Goal: Consume media (video, audio)

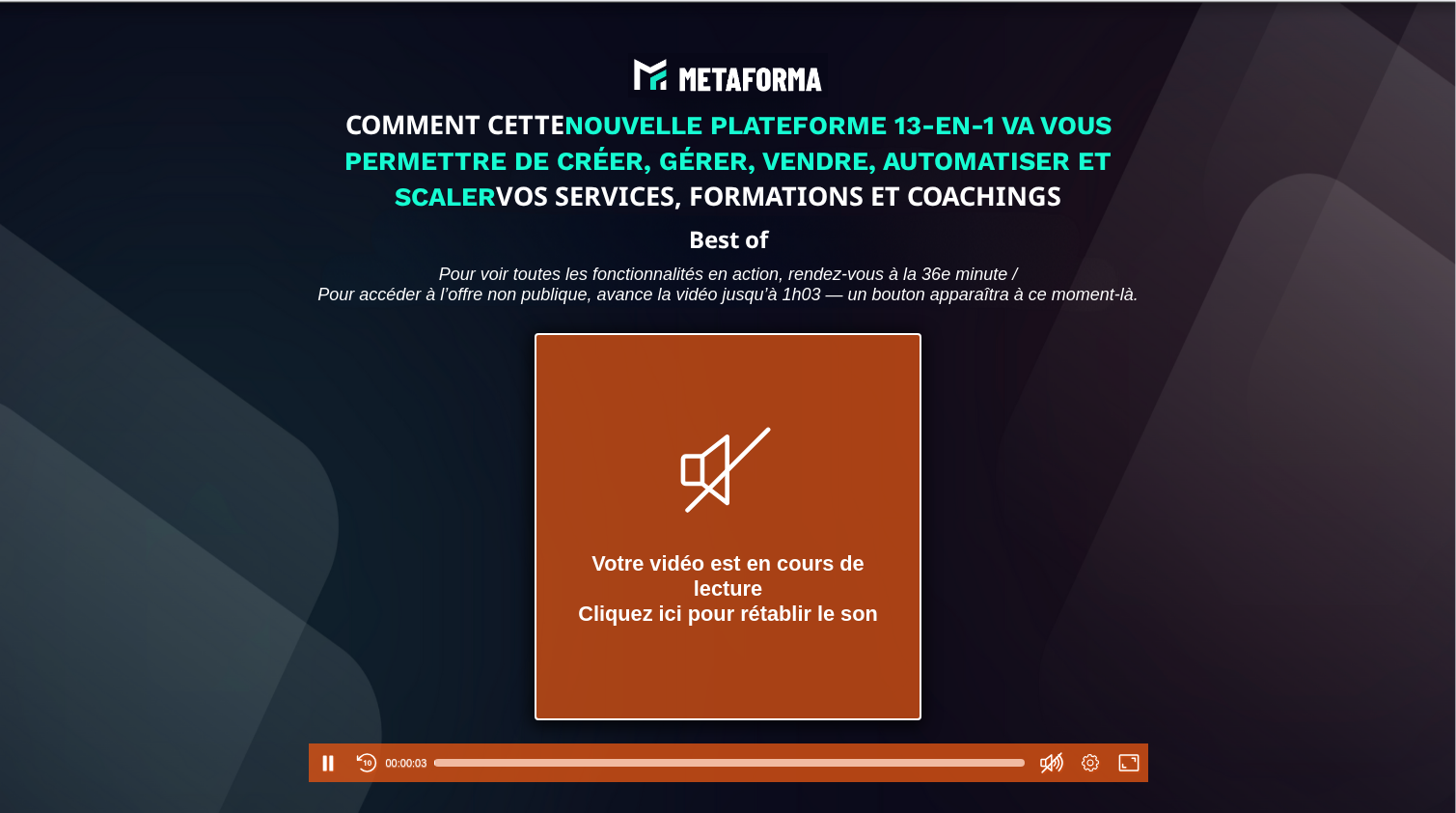
click at [726, 479] on icon at bounding box center [705, 469] width 48 height 70
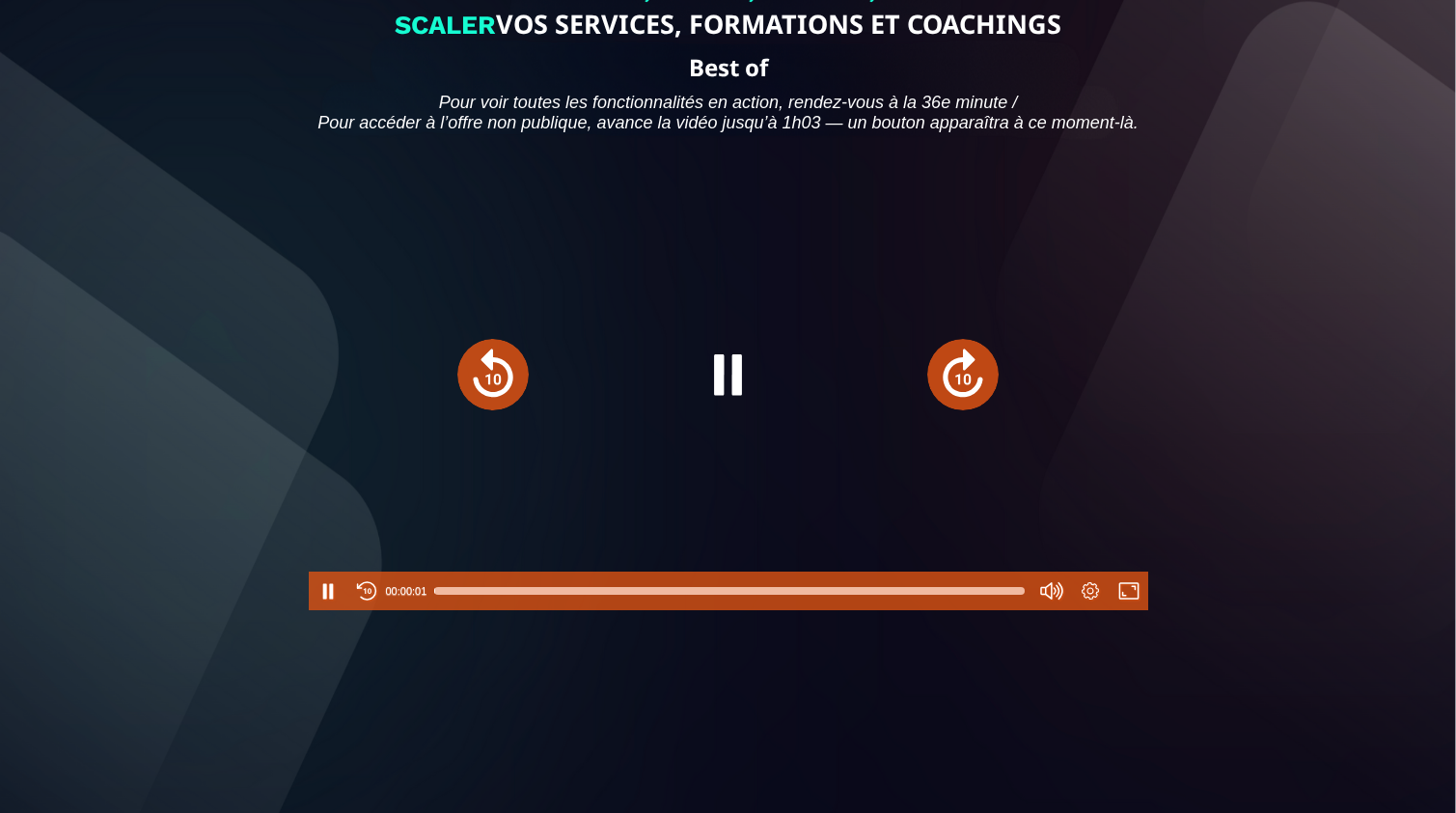
scroll to position [192, 0]
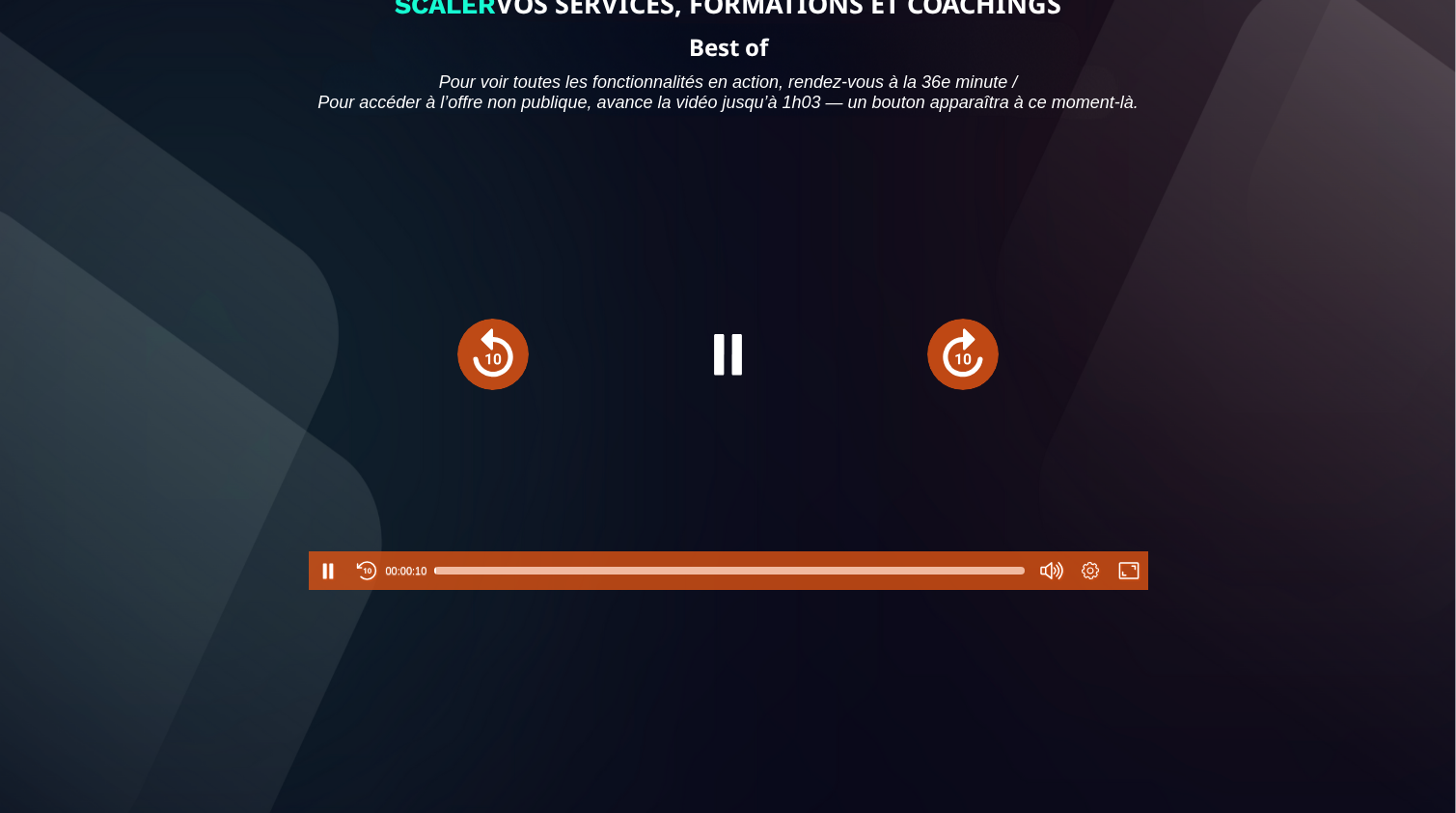
click at [694, 587] on div at bounding box center [728, 570] width 589 height 31
click at [828, 587] on div at bounding box center [728, 570] width 589 height 31
click at [780, 587] on div at bounding box center [728, 570] width 589 height 31
click at [737, 587] on div at bounding box center [728, 570] width 589 height 31
click at [960, 587] on div at bounding box center [728, 570] width 589 height 31
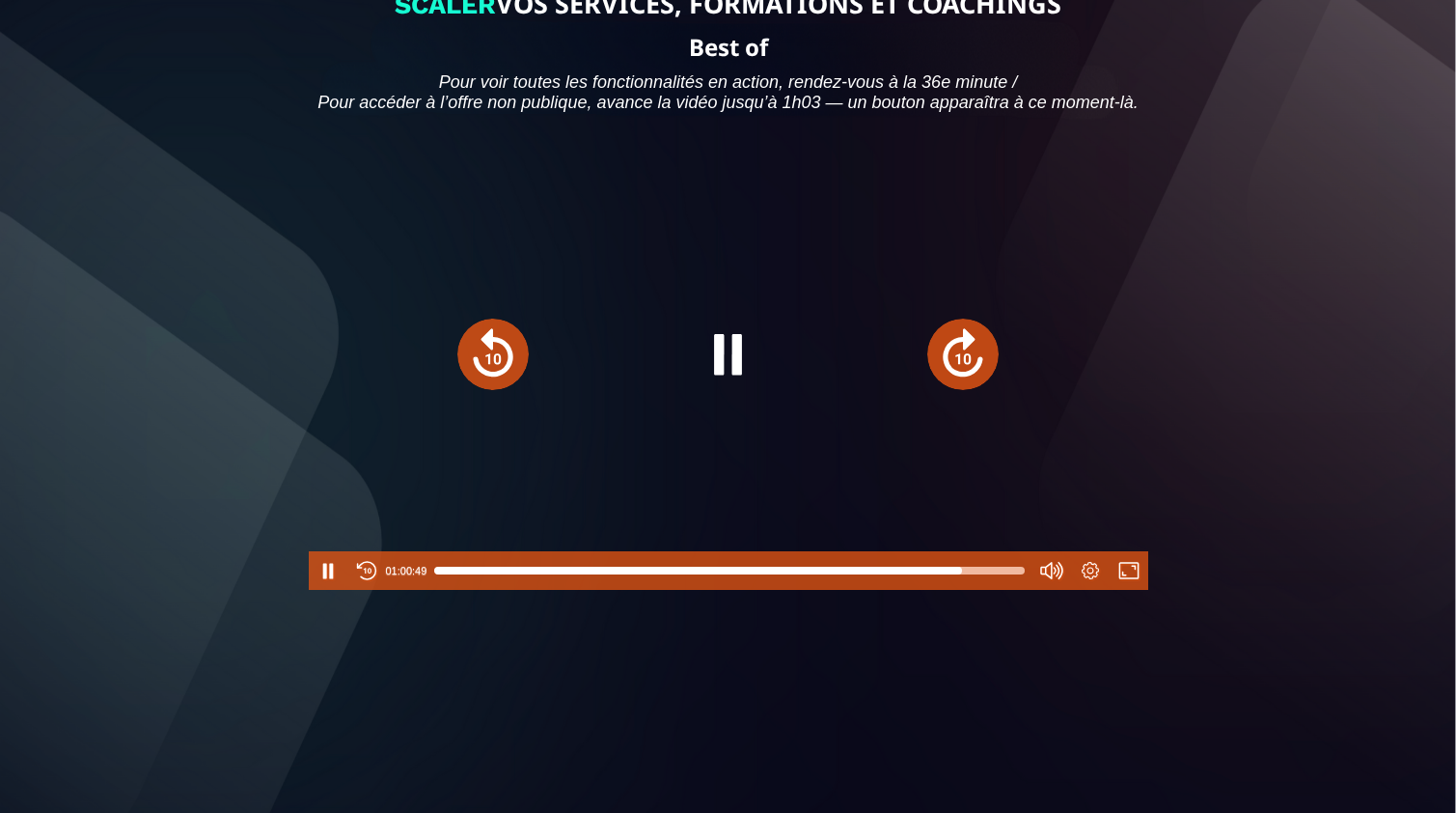
click at [983, 587] on div at bounding box center [728, 570] width 589 height 31
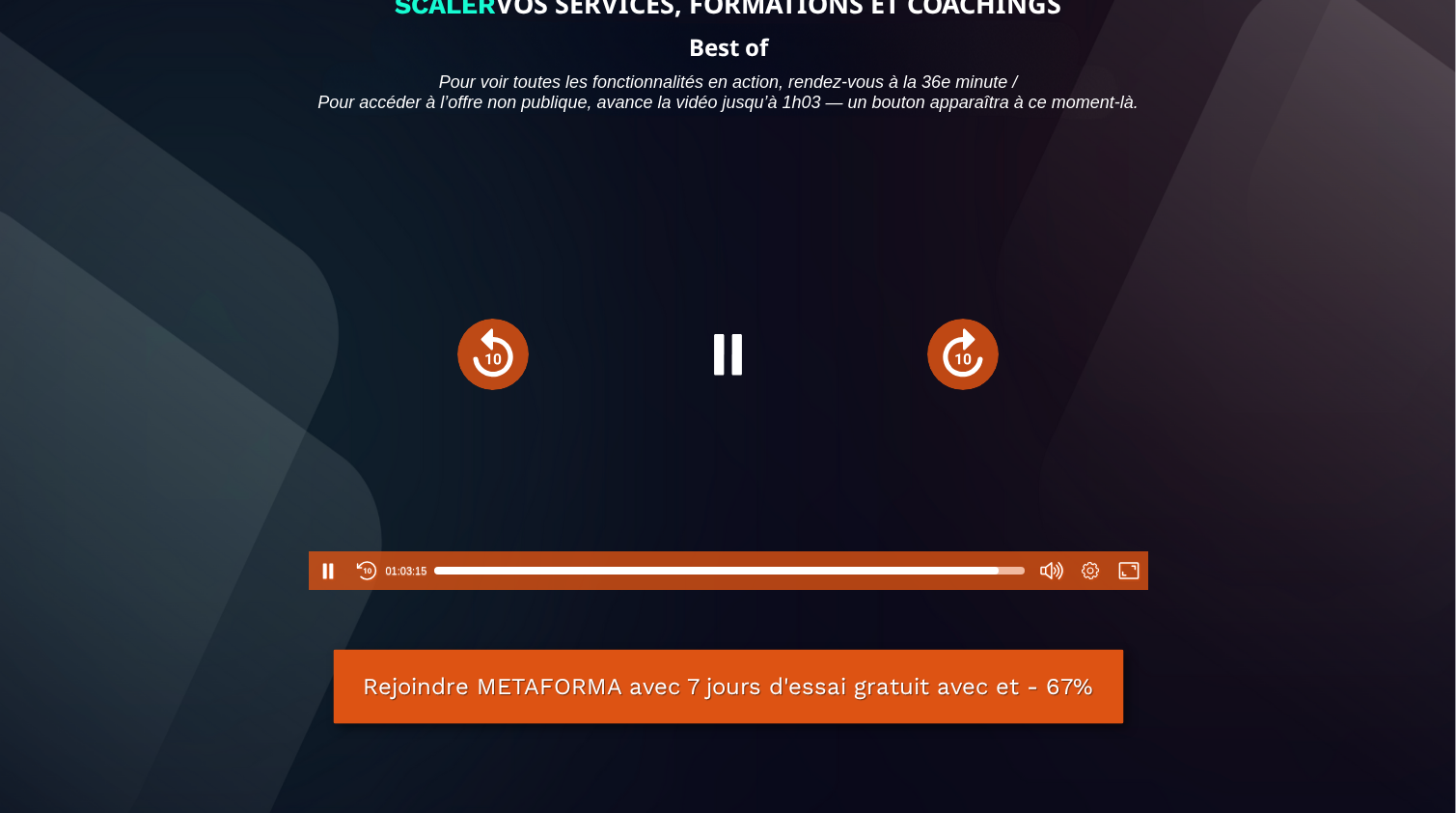
click at [998, 587] on div at bounding box center [728, 570] width 589 height 31
type input "******"
click at [1003, 579] on div at bounding box center [999, 571] width 16 height 16
